Goal: Navigation & Orientation: Find specific page/section

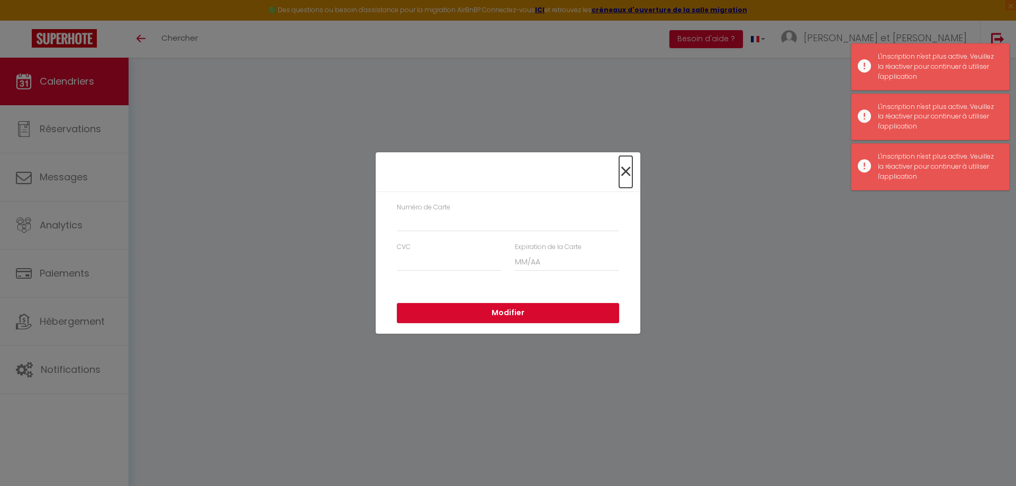
click at [624, 169] on span "×" at bounding box center [625, 172] width 13 height 32
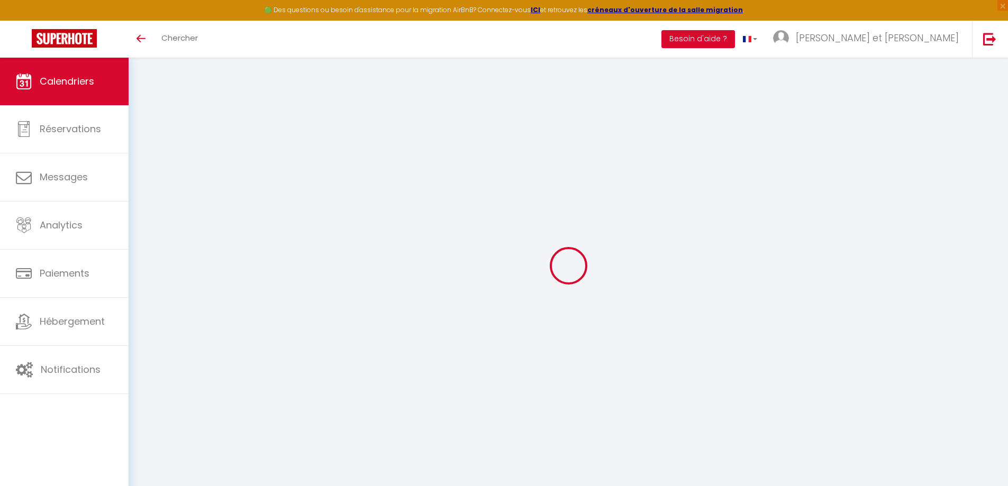
click at [84, 79] on span "Calendriers" at bounding box center [67, 81] width 55 height 13
click at [49, 85] on span "Calendriers" at bounding box center [67, 81] width 55 height 13
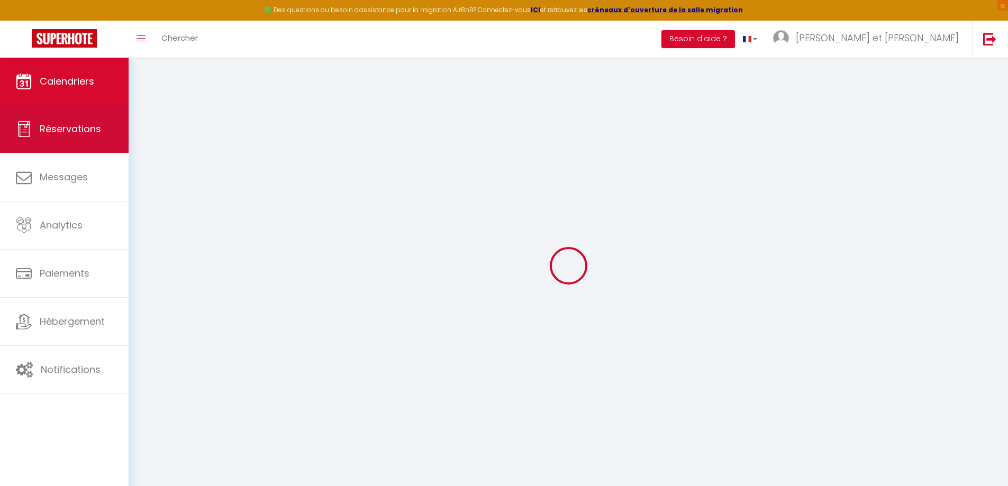
click at [48, 111] on link "Réservations" at bounding box center [64, 129] width 129 height 48
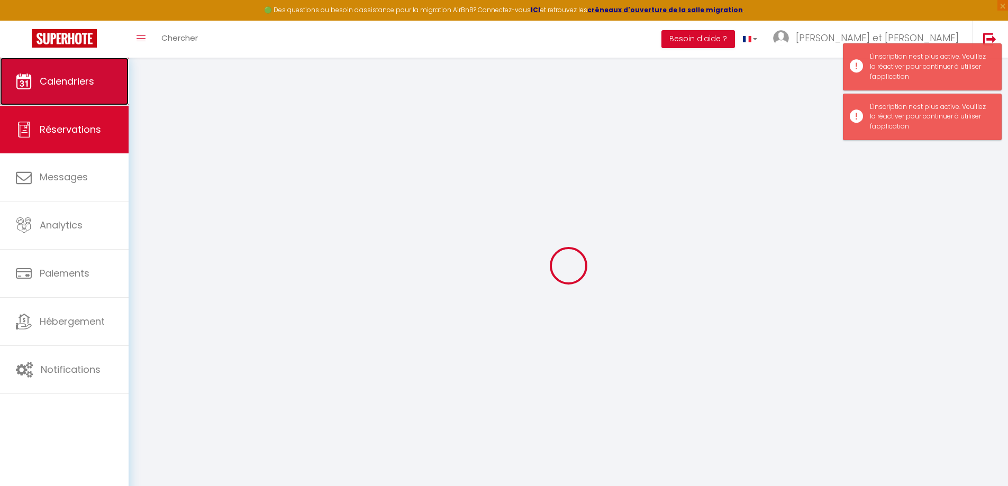
click at [53, 76] on span "Calendriers" at bounding box center [67, 81] width 55 height 13
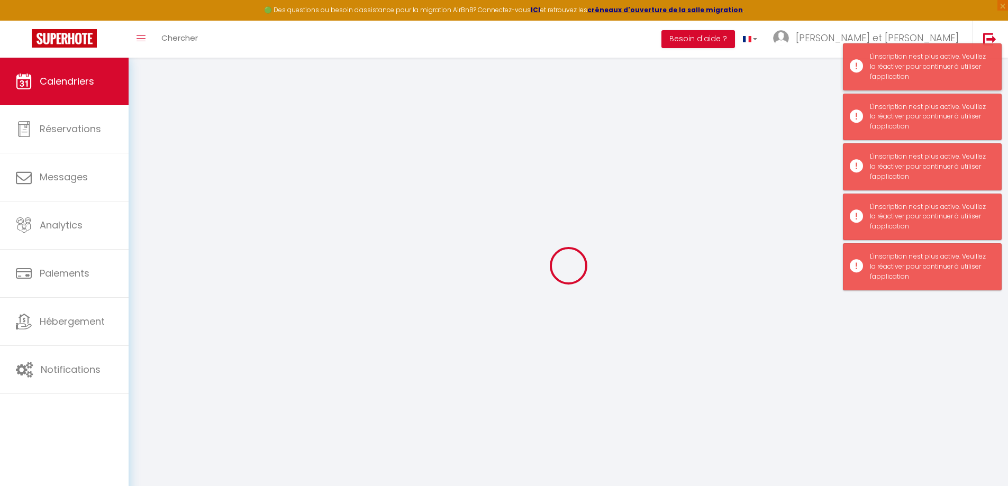
click at [905, 55] on div "L'inscription n'est plus active. Veuillez la réactiver pour continuer à utilise…" at bounding box center [930, 67] width 121 height 30
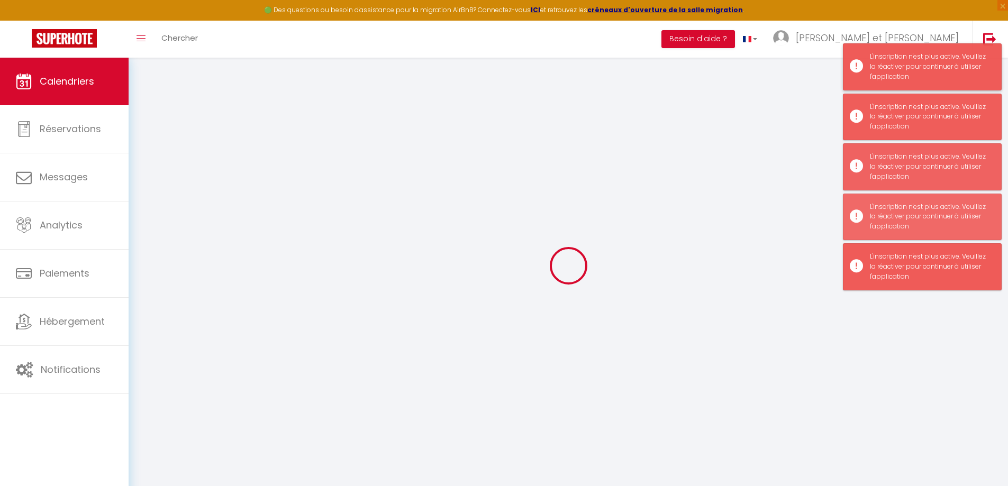
click at [899, 60] on div "L'inscription n'est plus active. Veuillez la réactiver pour continuer à utilise…" at bounding box center [930, 67] width 121 height 30
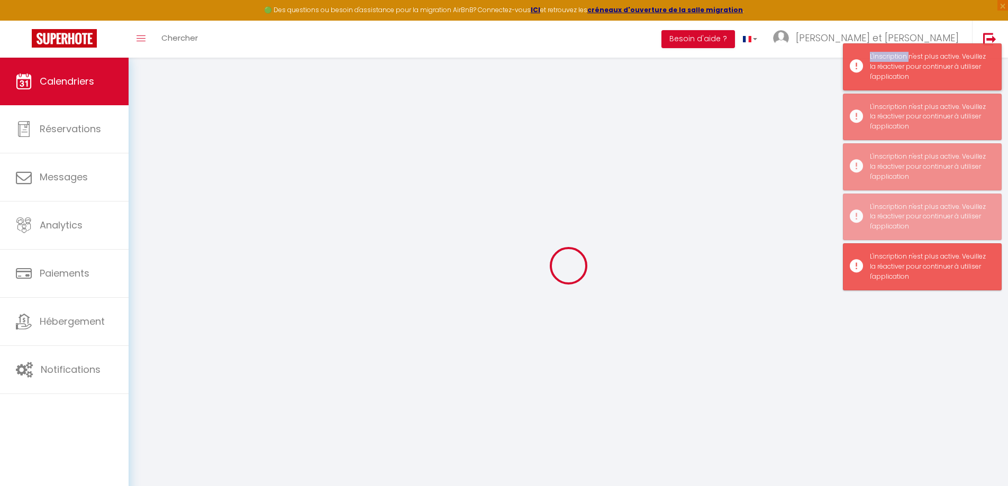
click at [899, 60] on div "L'inscription n'est plus active. Veuillez la réactiver pour continuer à utilise…" at bounding box center [930, 67] width 121 height 30
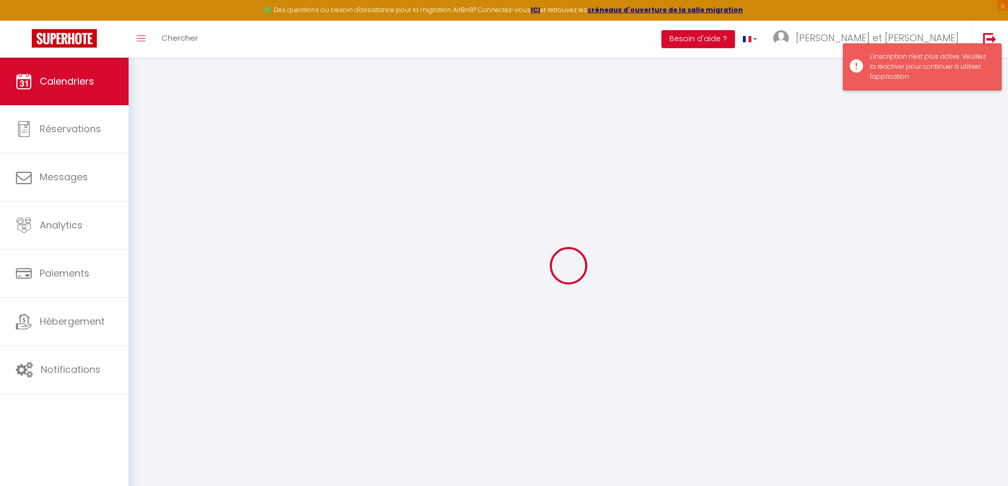
click at [898, 65] on div "L'inscription n'est plus active. Veuillez la réactiver pour continuer à utilise…" at bounding box center [930, 67] width 121 height 30
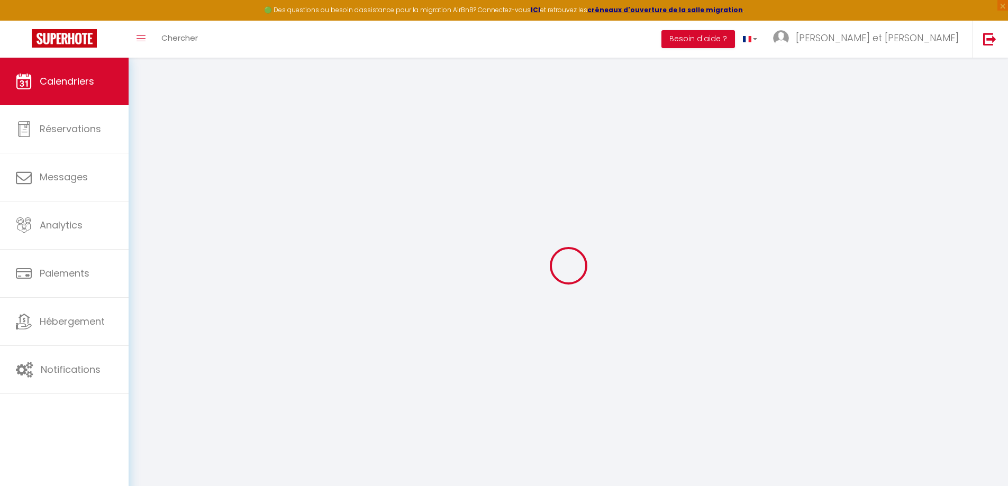
click at [893, 76] on div at bounding box center [568, 265] width 854 height 391
click at [114, 79] on link "Calendriers" at bounding box center [64, 82] width 129 height 48
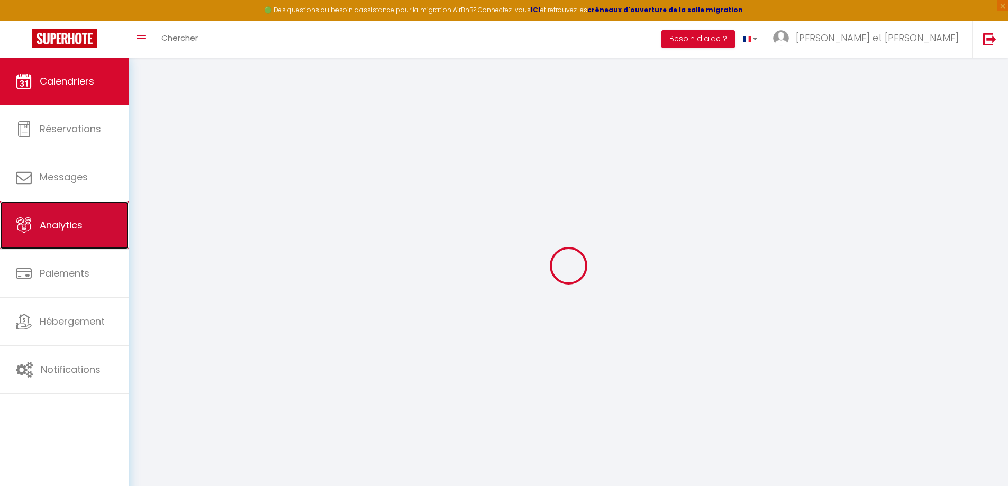
click at [67, 231] on span "Analytics" at bounding box center [61, 225] width 43 height 13
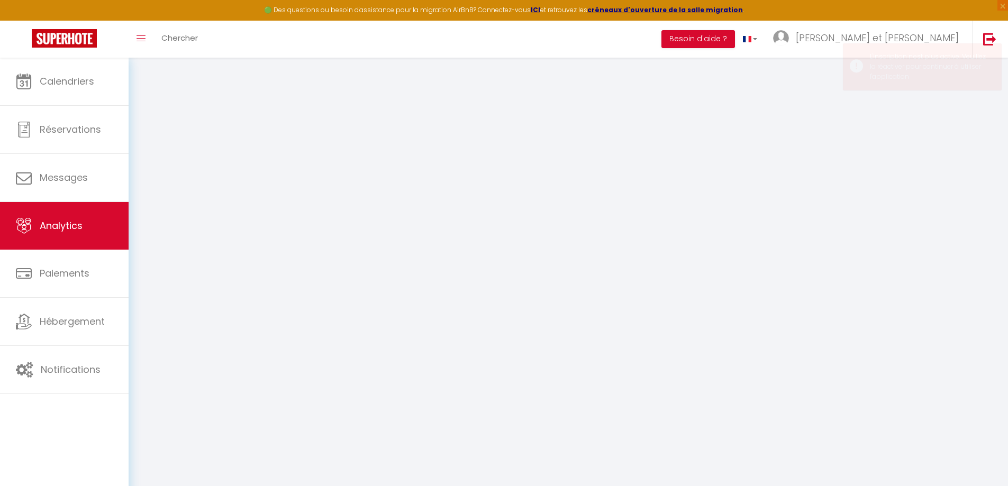
select select "2025"
select select "9"
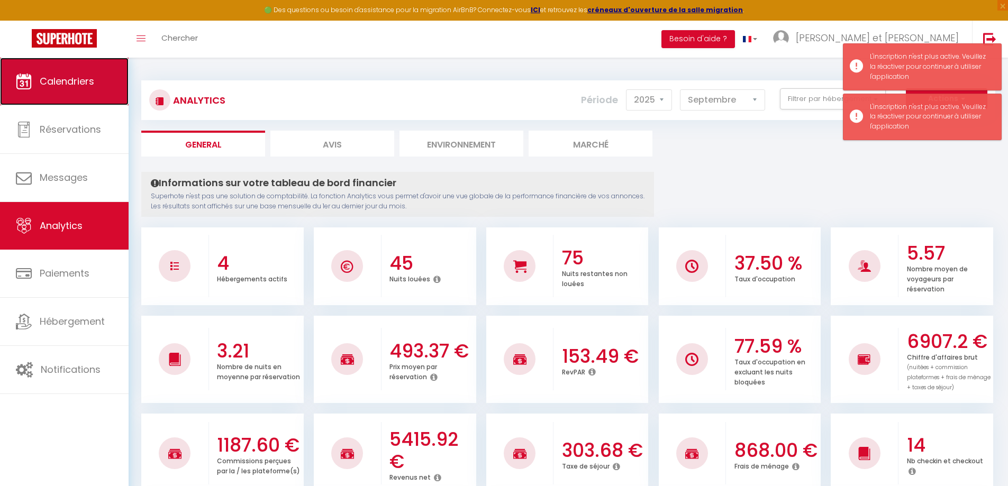
click at [94, 78] on span "Calendriers" at bounding box center [67, 81] width 55 height 13
